Goal: Find specific page/section: Find specific page/section

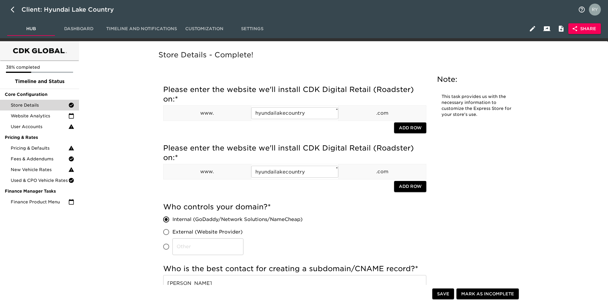
scroll to position [269, 0]
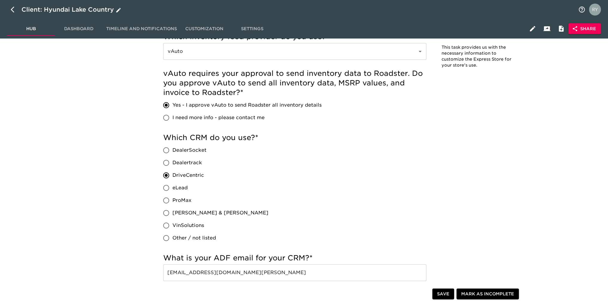
click at [13, 10] on icon "button" at bounding box center [14, 9] width 7 height 7
select select "10"
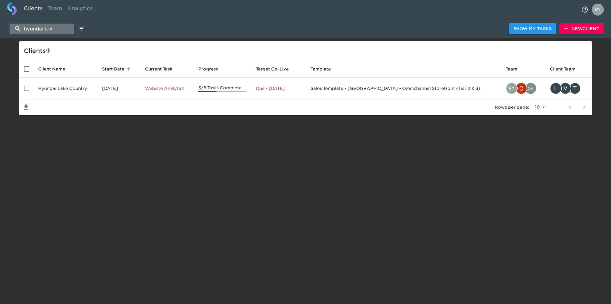
click at [58, 30] on input "hyundai lak" at bounding box center [42, 29] width 64 height 10
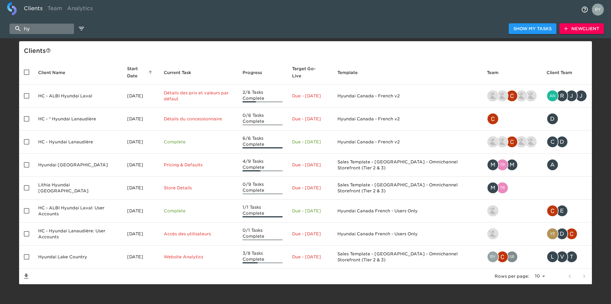
type input "h"
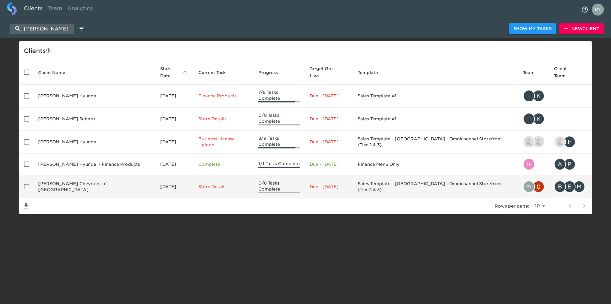
type input "[PERSON_NAME]"
click at [92, 178] on td "[PERSON_NAME] Chevrolet of [GEOGRAPHIC_DATA]" at bounding box center [94, 186] width 122 height 23
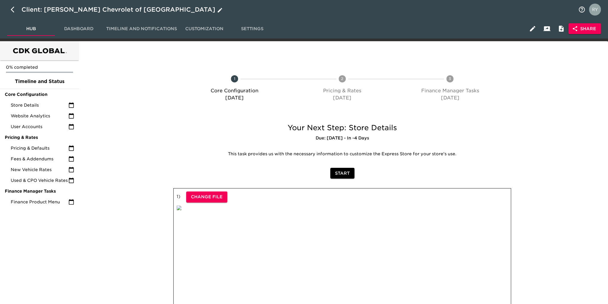
click at [12, 9] on icon "button" at bounding box center [13, 10] width 4 height 6
select select "10"
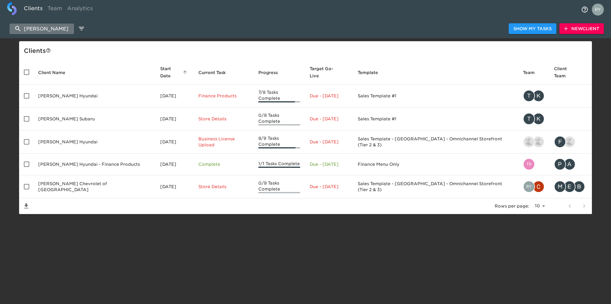
drag, startPoint x: 53, startPoint y: 26, endPoint x: 21, endPoint y: 26, distance: 31.9
click at [21, 26] on input "[PERSON_NAME]" at bounding box center [42, 29] width 64 height 10
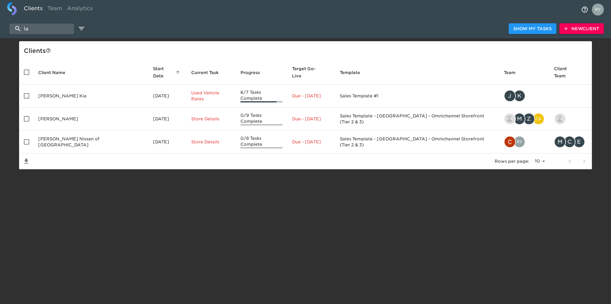
type input "l"
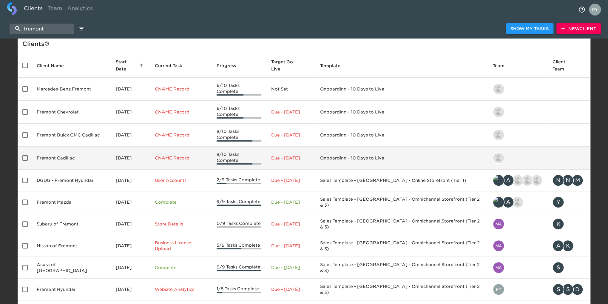
scroll to position [26, 0]
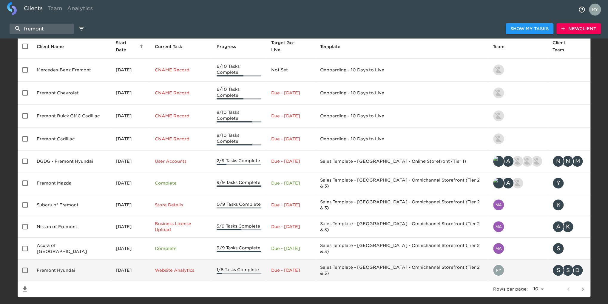
type input "fremont"
click at [58, 260] on td "Fremont Hyundai" at bounding box center [71, 270] width 79 height 22
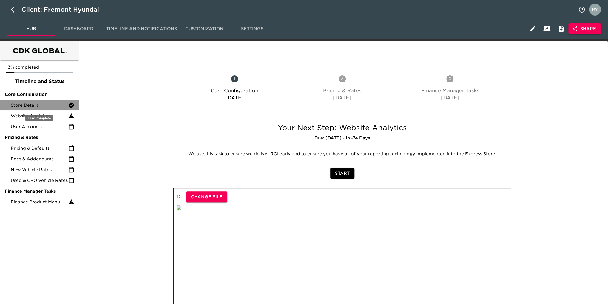
click at [28, 105] on span "Store Details" at bounding box center [40, 105] width 58 height 6
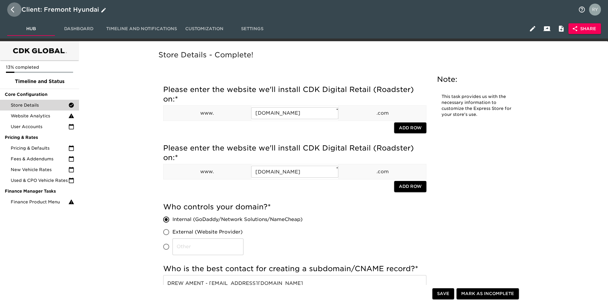
click at [11, 8] on icon "button" at bounding box center [14, 9] width 7 height 7
select select "10"
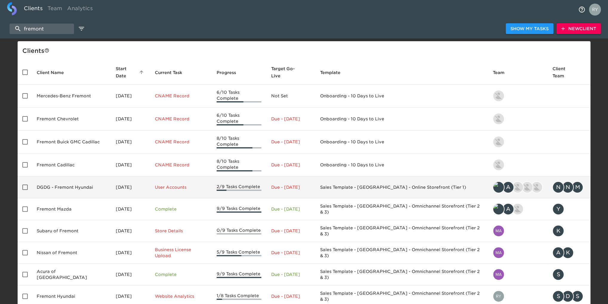
scroll to position [26, 0]
